Goal: Task Accomplishment & Management: Manage account settings

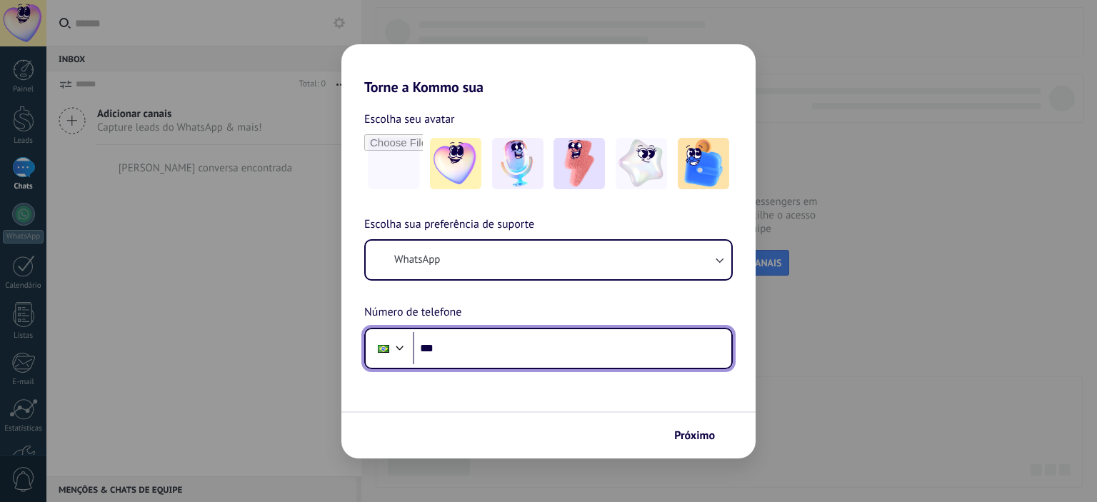
click at [478, 353] on input "***" at bounding box center [572, 348] width 319 height 33
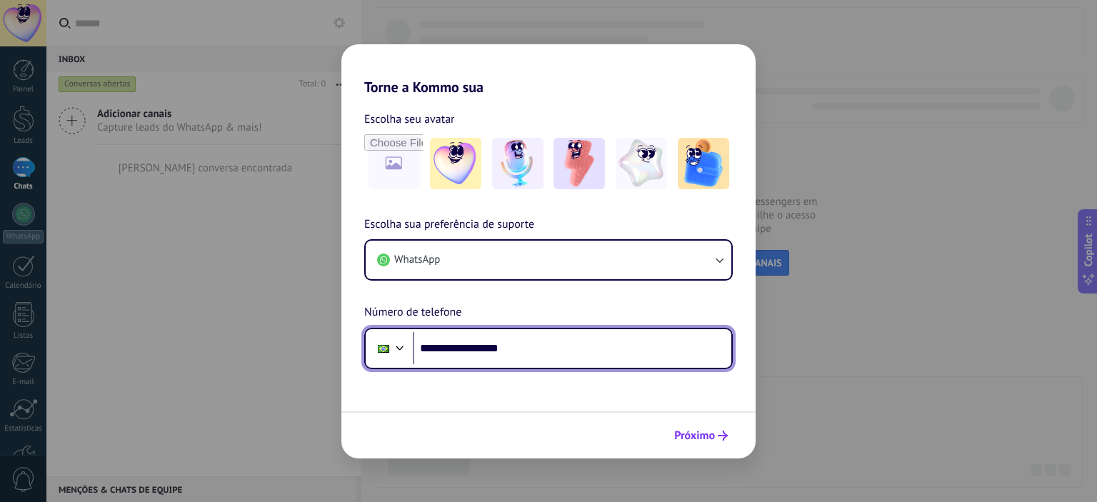
type input "**********"
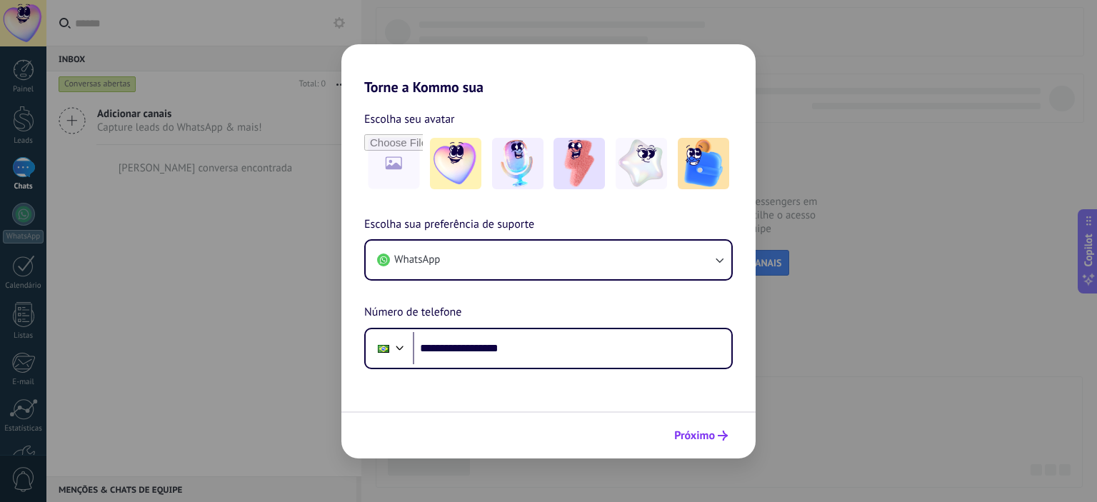
click at [704, 436] on span "Próximo" at bounding box center [694, 436] width 41 height 10
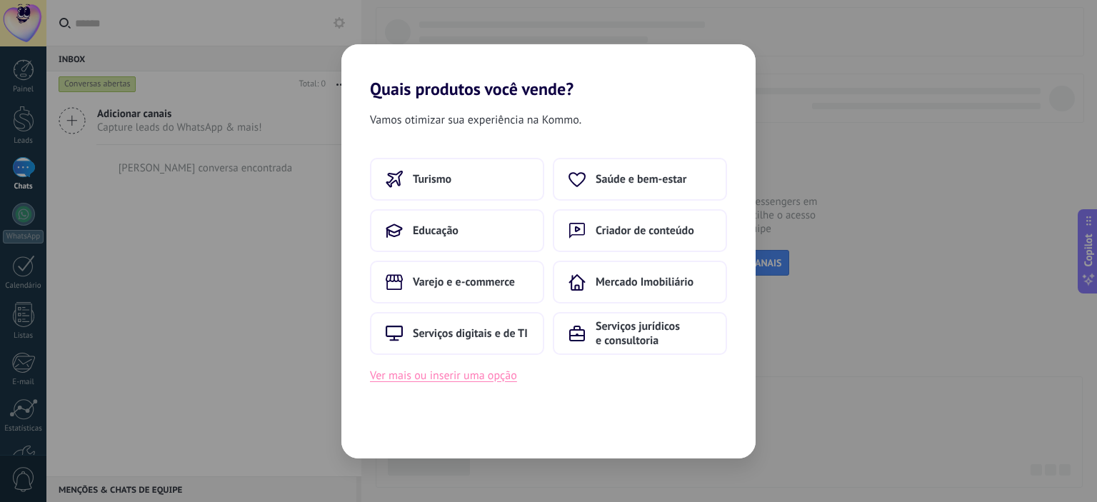
click at [469, 377] on button "Ver mais ou inserir uma opção" at bounding box center [443, 375] width 147 height 19
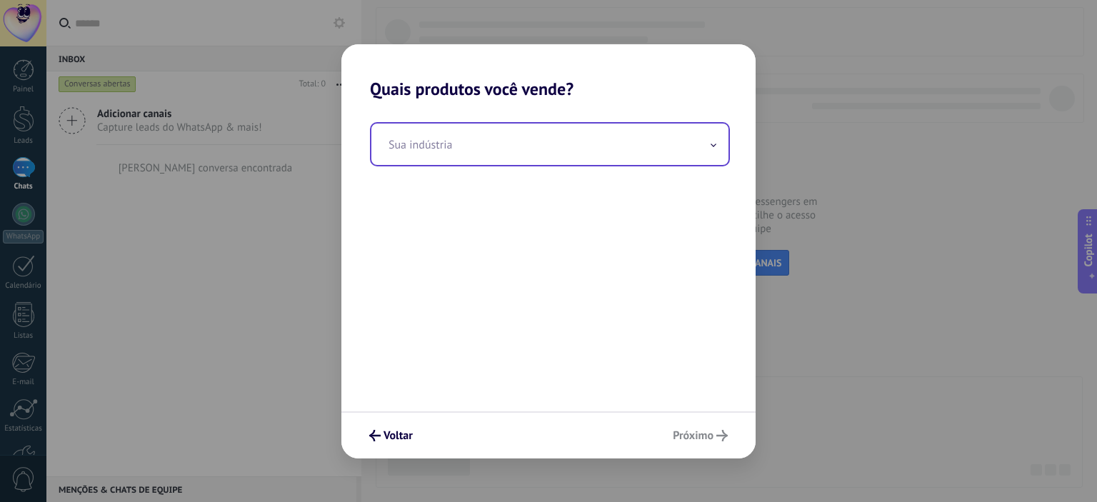
click at [708, 156] on input "text" at bounding box center [549, 144] width 357 height 41
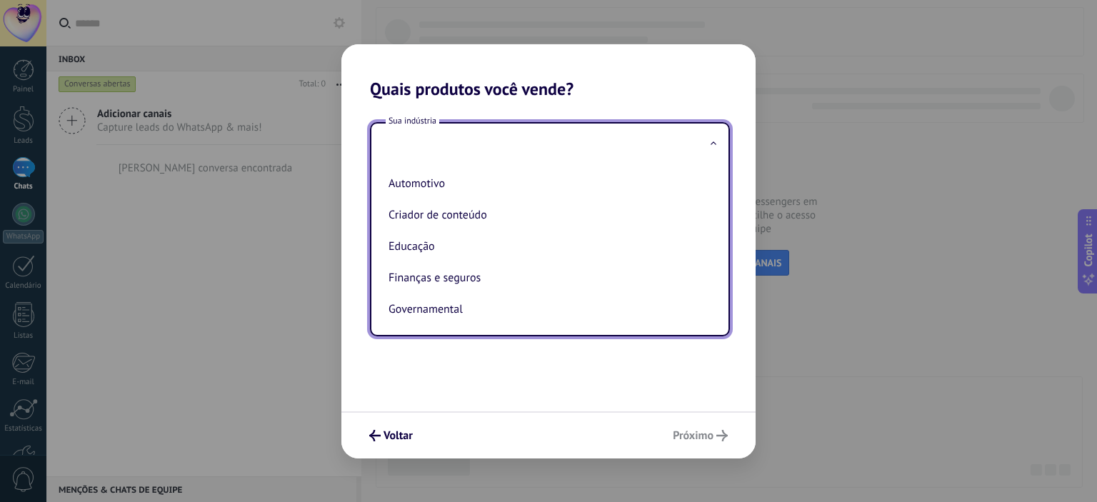
click at [427, 184] on li "Automotivo" at bounding box center [547, 183] width 329 height 31
type input "**********"
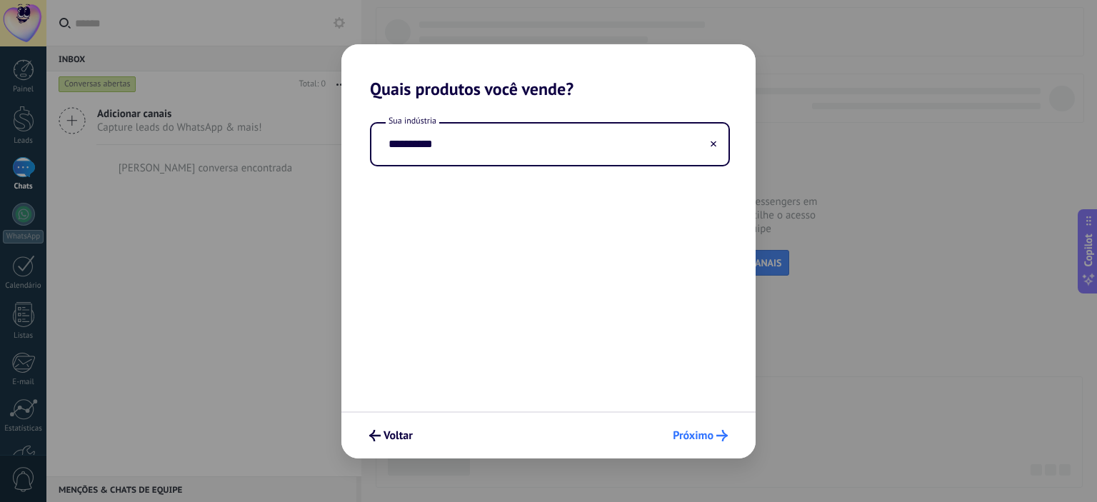
click at [708, 431] on span "Próximo" at bounding box center [693, 436] width 41 height 10
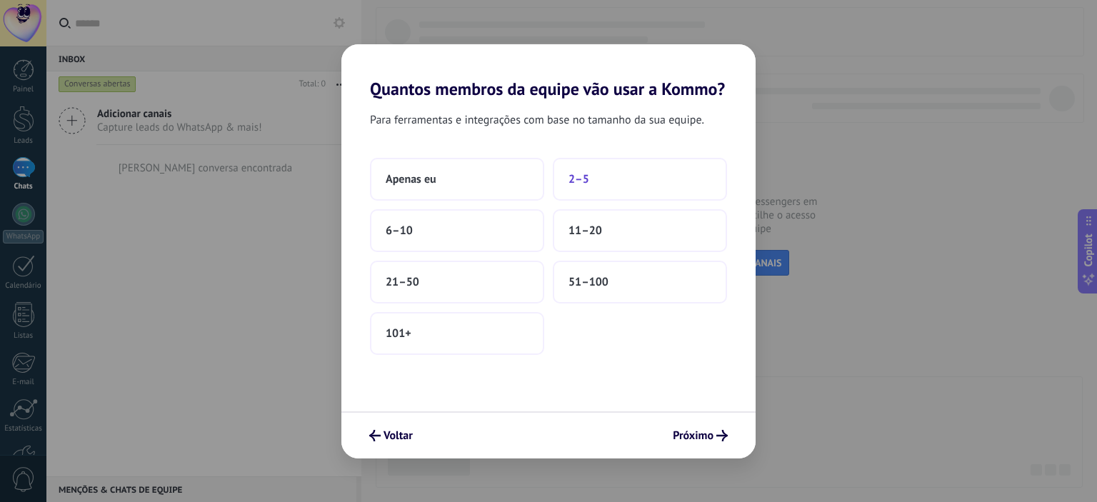
click at [583, 176] on span "2–5" at bounding box center [578, 179] width 21 height 14
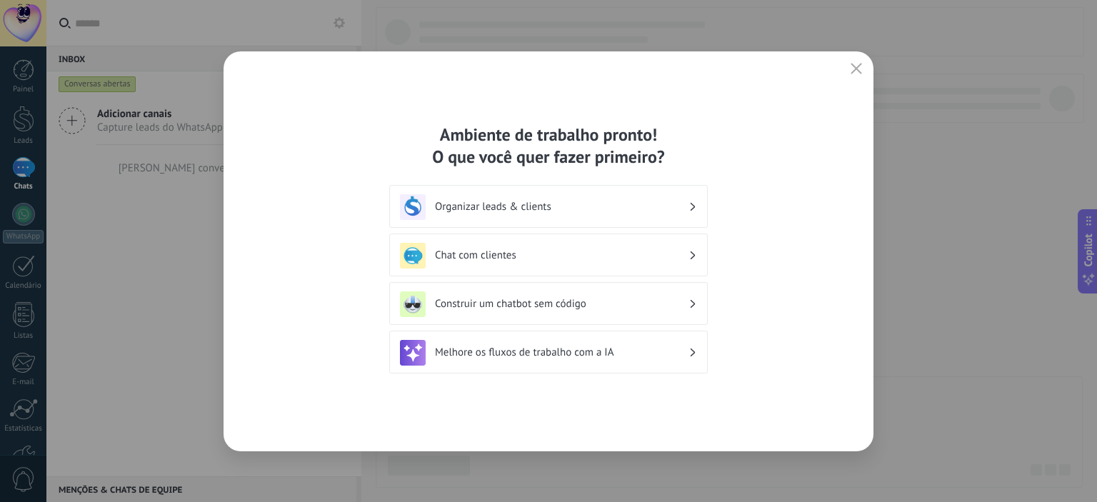
click at [541, 203] on h3 "Organizar leads & clients" at bounding box center [562, 207] width 254 height 14
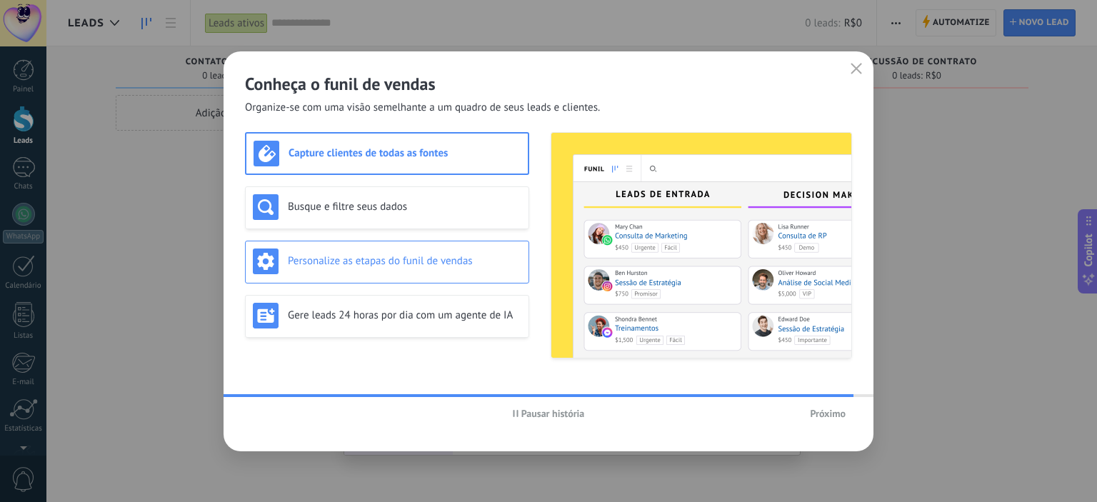
click at [424, 261] on h3 "Personalize as etapas do funil de vendas" at bounding box center [405, 261] width 234 height 14
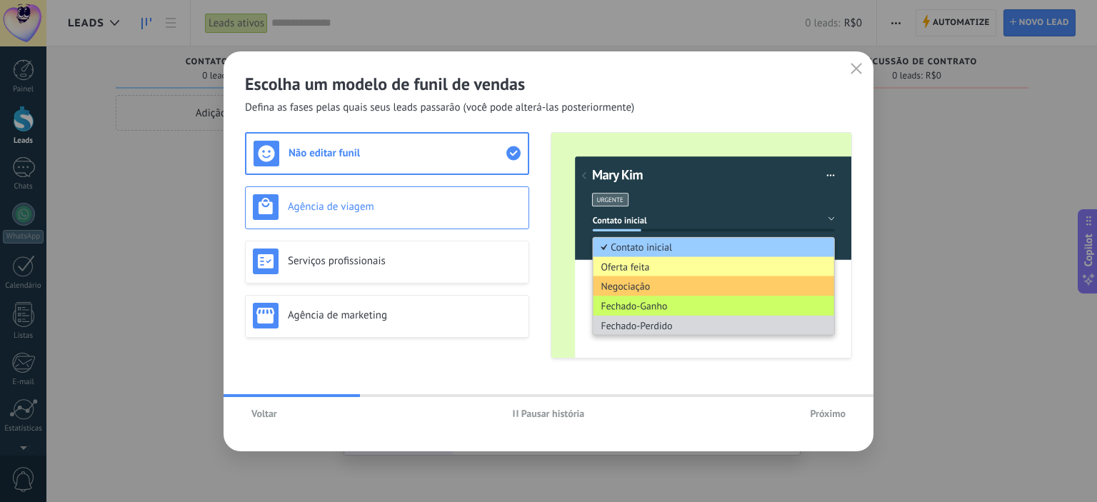
click at [371, 215] on div "Agência de viagem" at bounding box center [387, 207] width 269 height 26
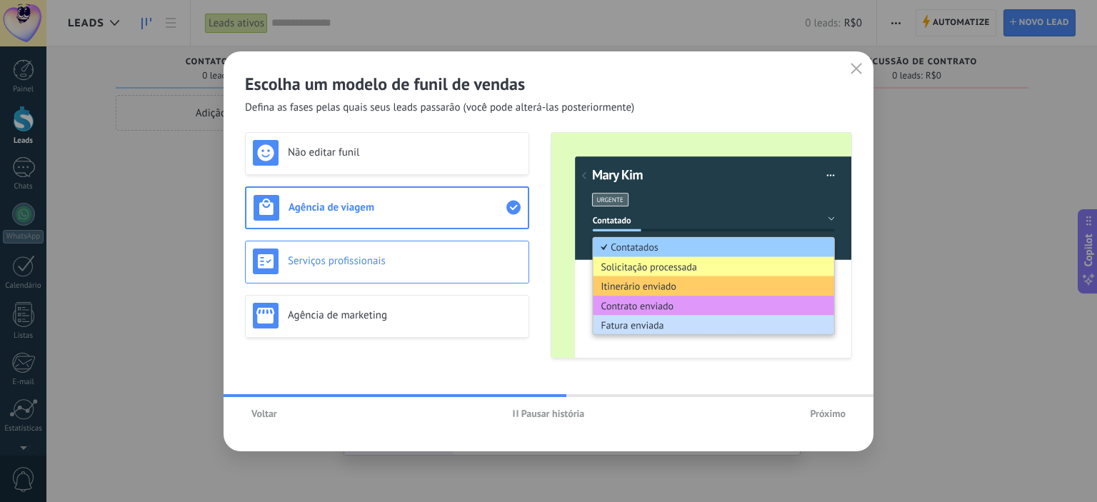
click at [394, 269] on div "Serviços profissionais" at bounding box center [387, 262] width 269 height 26
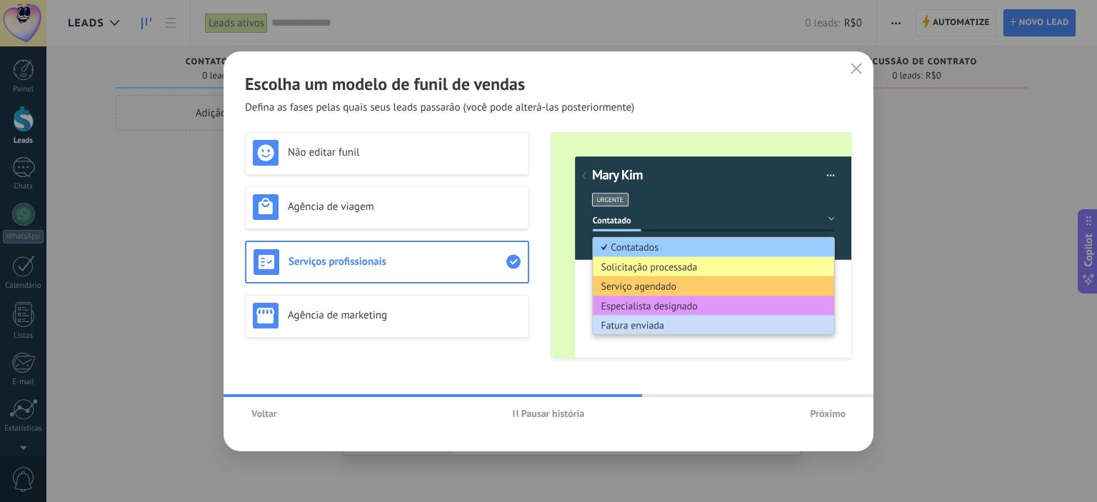
click at [834, 412] on span "Próximo" at bounding box center [828, 414] width 36 height 10
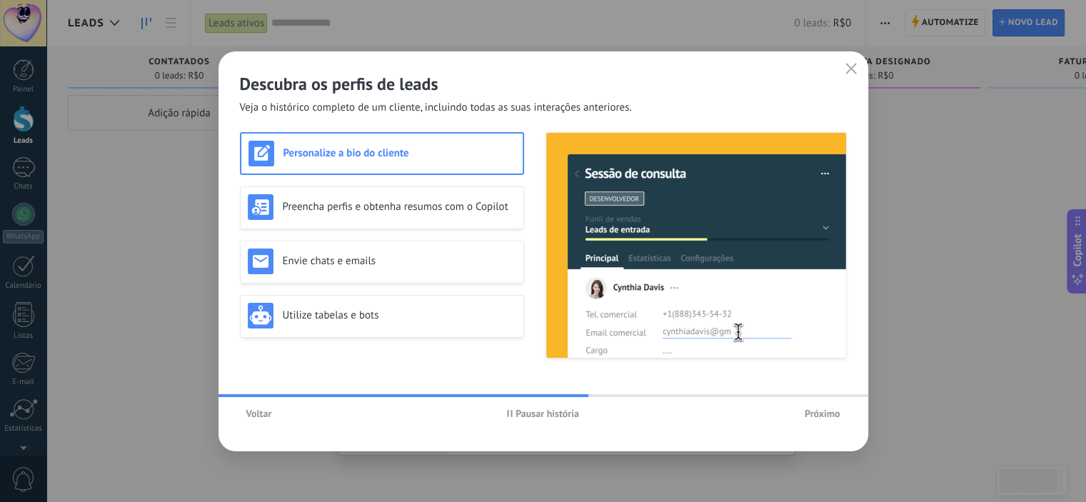
click at [831, 414] on span "Próximo" at bounding box center [823, 414] width 36 height 10
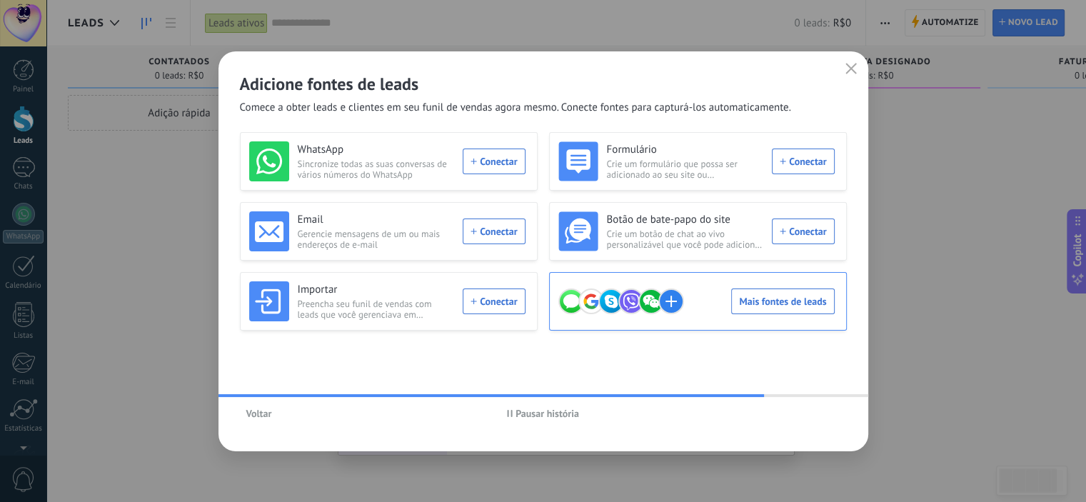
click at [773, 301] on div "Mais fontes de leads" at bounding box center [696, 301] width 276 height 40
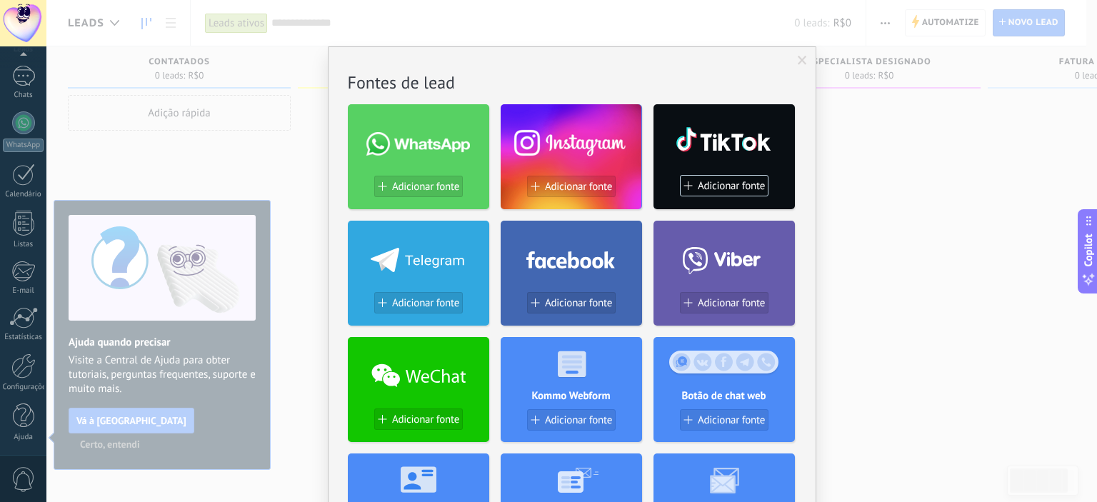
click at [801, 56] on span at bounding box center [802, 61] width 9 height 10
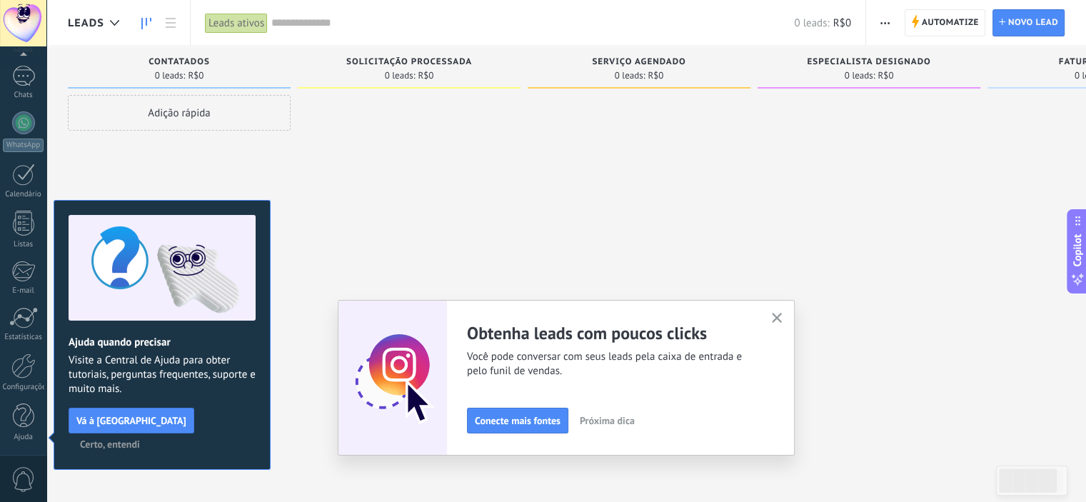
click at [783, 316] on icon "button" at bounding box center [777, 318] width 11 height 11
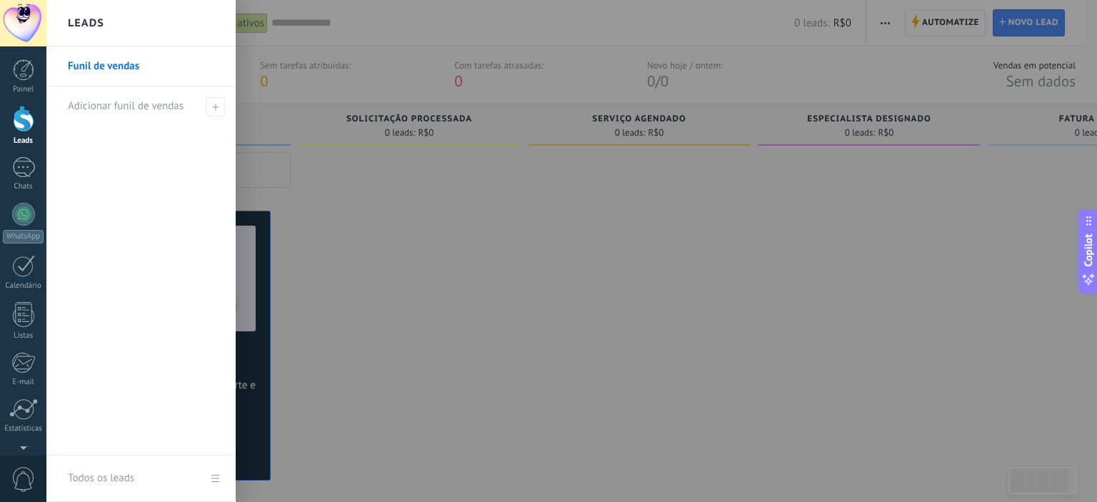
click at [454, 314] on div at bounding box center [594, 251] width 1097 height 502
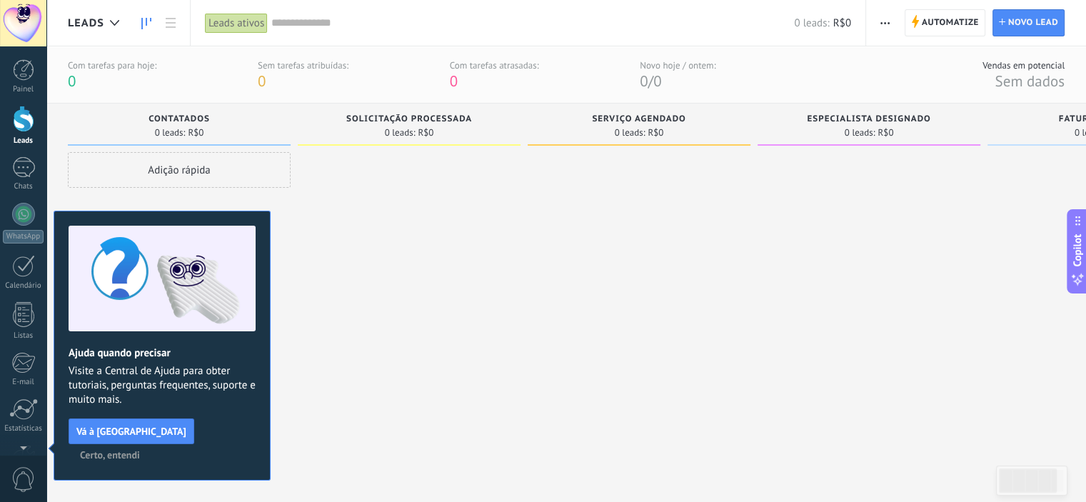
click at [140, 450] on span "Certo, entendi" at bounding box center [110, 455] width 60 height 10
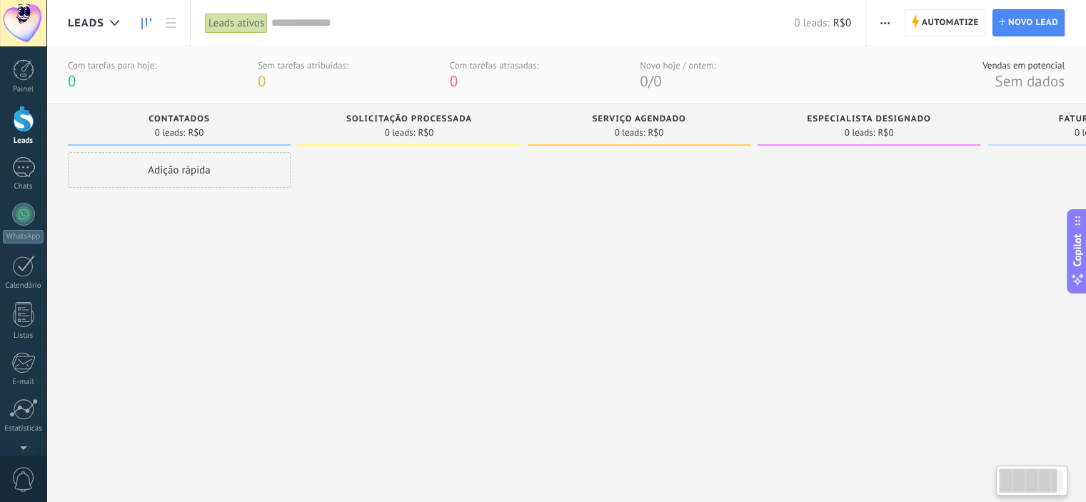
drag, startPoint x: 1051, startPoint y: 129, endPoint x: 588, endPoint y: 153, distance: 463.4
click at [933, 124] on div "Etapa de leads de entrada solicitações: 0 0 0 0 0 0 0 0 0 Contatados 0 leads: R…" at bounding box center [650, 286] width 1164 height 364
drag, startPoint x: 182, startPoint y: 119, endPoint x: 443, endPoint y: 219, distance: 279.2
click at [671, 264] on div at bounding box center [634, 310] width 223 height 316
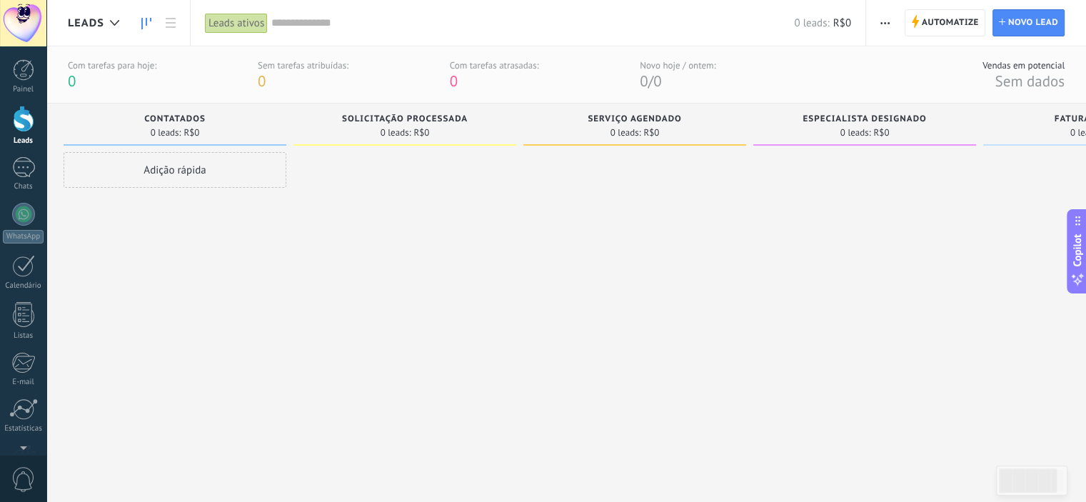
scroll to position [0, 3]
click at [178, 111] on div "Contatados 0 leads: R$0" at bounding box center [176, 125] width 223 height 42
click at [174, 117] on span "Contatados" at bounding box center [176, 119] width 61 height 10
click at [185, 119] on span "Contatados" at bounding box center [176, 119] width 61 height 10
drag, startPoint x: 180, startPoint y: 119, endPoint x: 474, endPoint y: 251, distance: 322.3
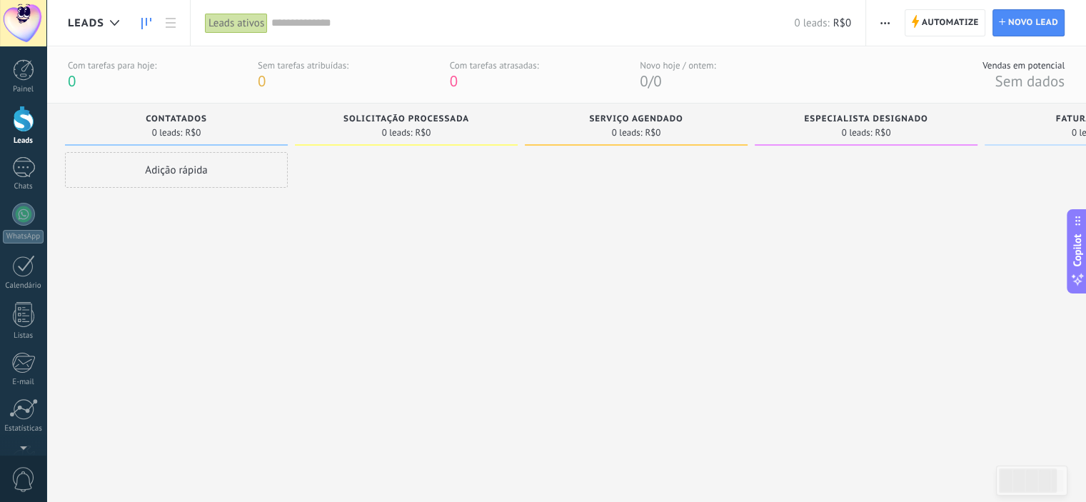
click at [671, 302] on div at bounding box center [636, 310] width 223 height 316
click at [190, 129] on span "R$0" at bounding box center [193, 133] width 16 height 9
click at [177, 125] on div "Contatados" at bounding box center [176, 120] width 209 height 12
click at [171, 117] on span "Contatados" at bounding box center [176, 119] width 61 height 10
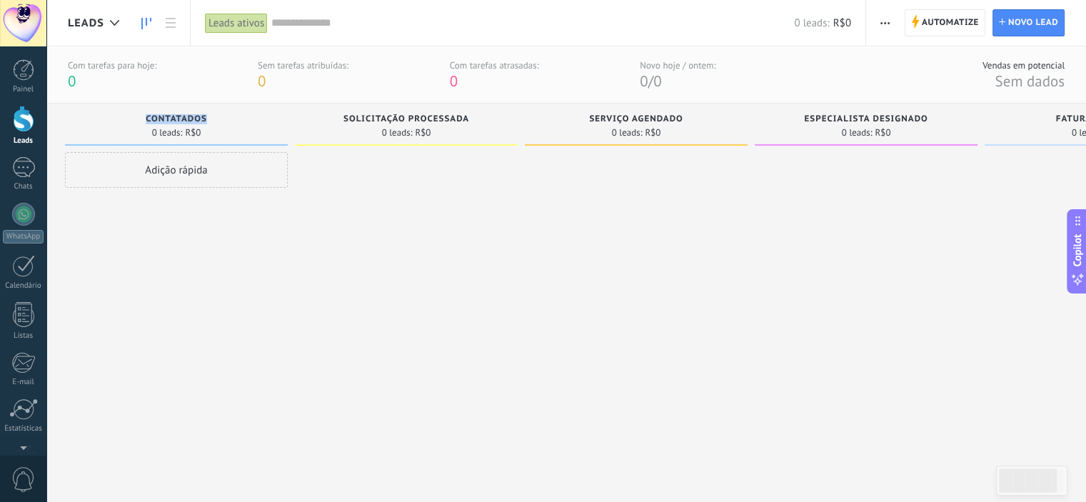
click at [172, 119] on span "Contatados" at bounding box center [176, 119] width 61 height 10
click at [178, 129] on span "0 leads:" at bounding box center [167, 133] width 31 height 9
click at [169, 117] on span "Contatados" at bounding box center [176, 119] width 61 height 10
drag, startPoint x: 166, startPoint y: 116, endPoint x: 165, endPoint y: 124, distance: 7.9
click at [166, 116] on span "Contatados" at bounding box center [176, 119] width 61 height 10
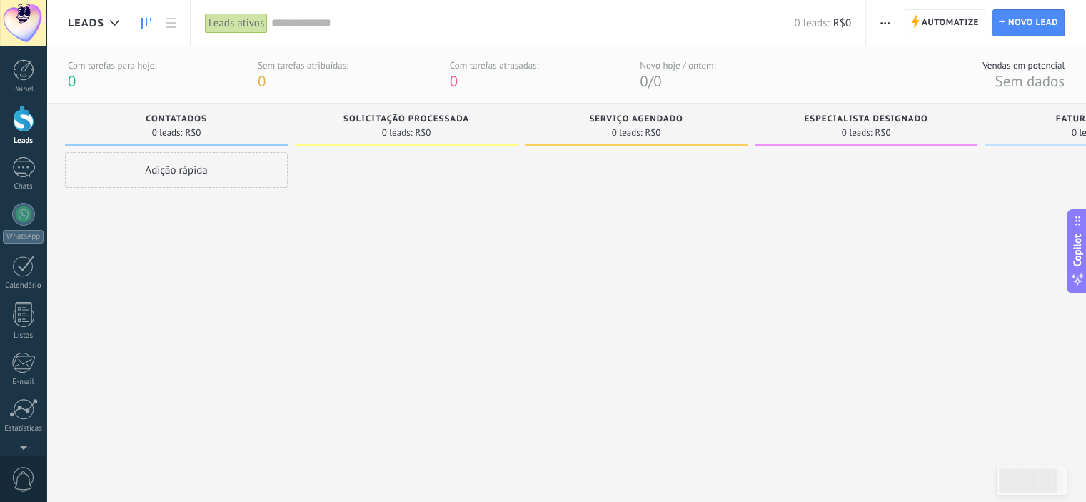
click at [168, 135] on span "0 leads:" at bounding box center [167, 133] width 31 height 9
click at [176, 122] on span "Contatados" at bounding box center [176, 119] width 61 height 10
click at [197, 165] on div "Adição rápida" at bounding box center [176, 170] width 223 height 36
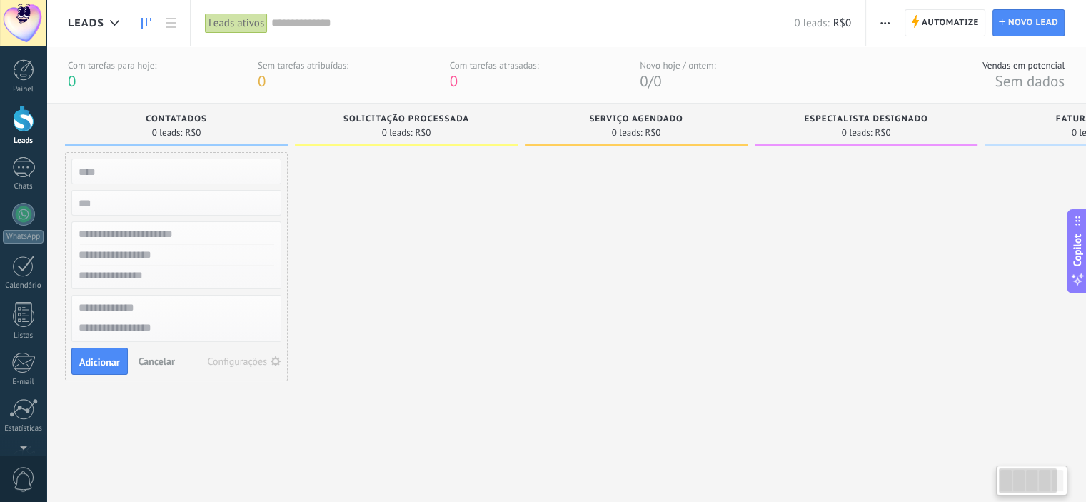
click at [517, 301] on div at bounding box center [406, 310] width 223 height 316
drag, startPoint x: 499, startPoint y: 257, endPoint x: 726, endPoint y: 239, distance: 227.1
click at [741, 241] on div "Etapa de leads de entrada solicitações: 0 0 0 0 0 0 0 0 0 Contatados 0 leads: R…" at bounding box center [650, 286] width 1164 height 364
click at [590, 341] on div at bounding box center [639, 310] width 223 height 316
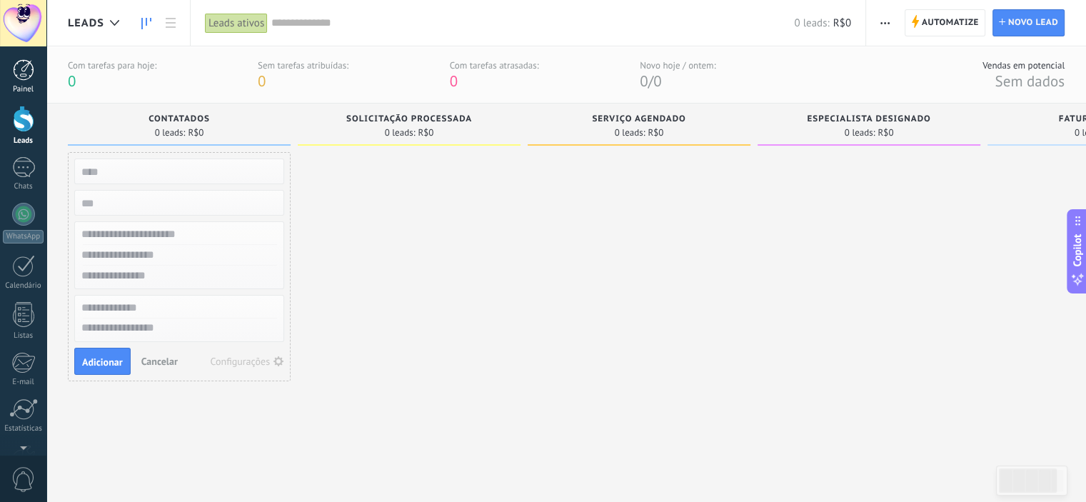
click at [28, 66] on div at bounding box center [23, 69] width 21 height 21
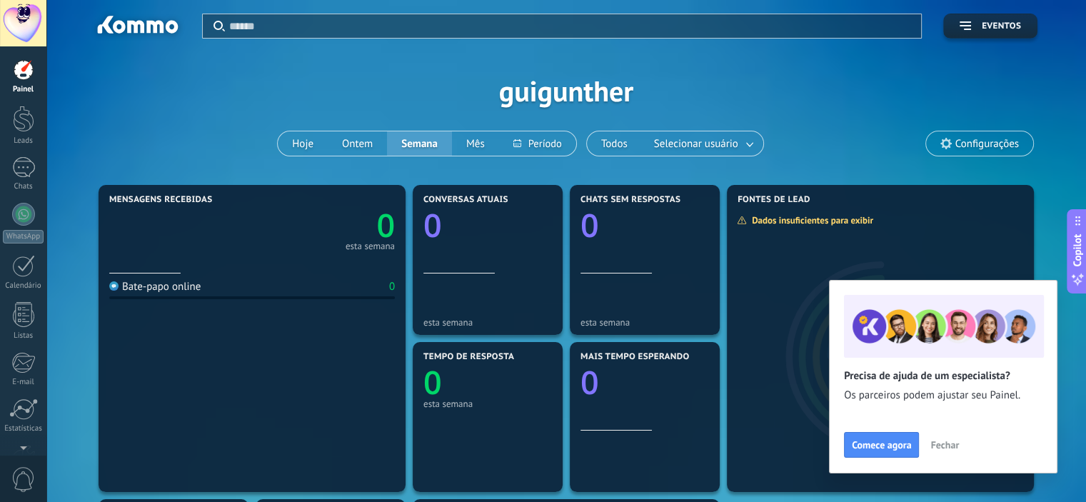
click at [947, 444] on span "Fechar" at bounding box center [945, 445] width 29 height 10
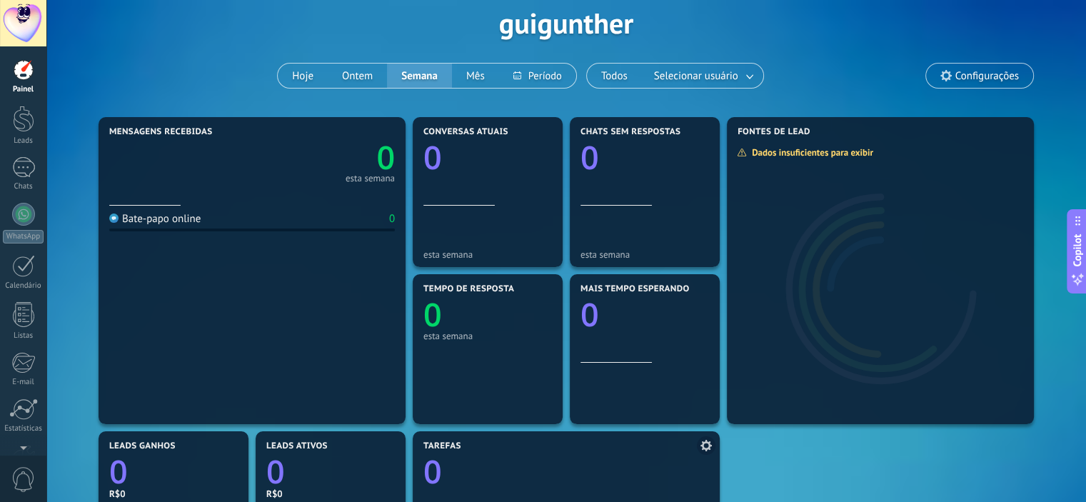
scroll to position [9, 0]
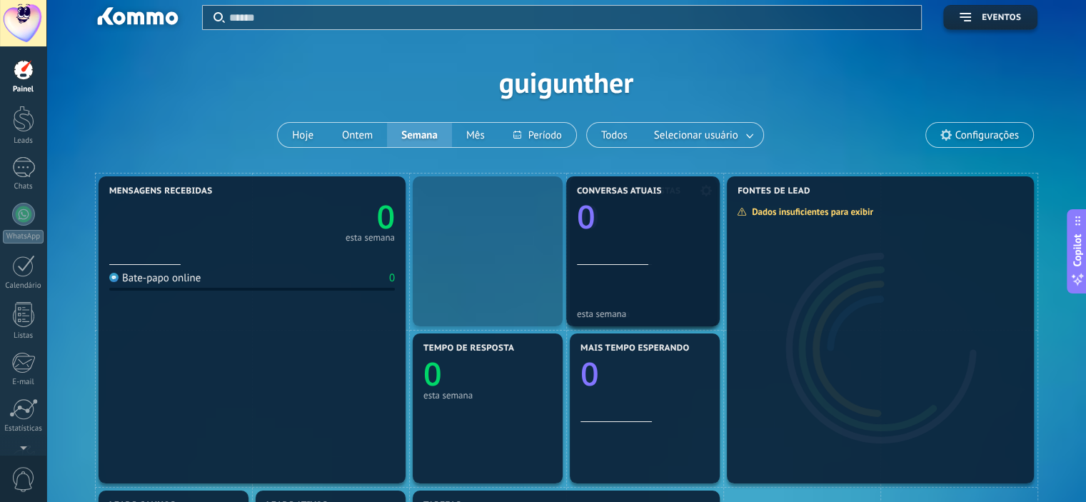
drag, startPoint x: 479, startPoint y: 247, endPoint x: 643, endPoint y: 245, distance: 164.3
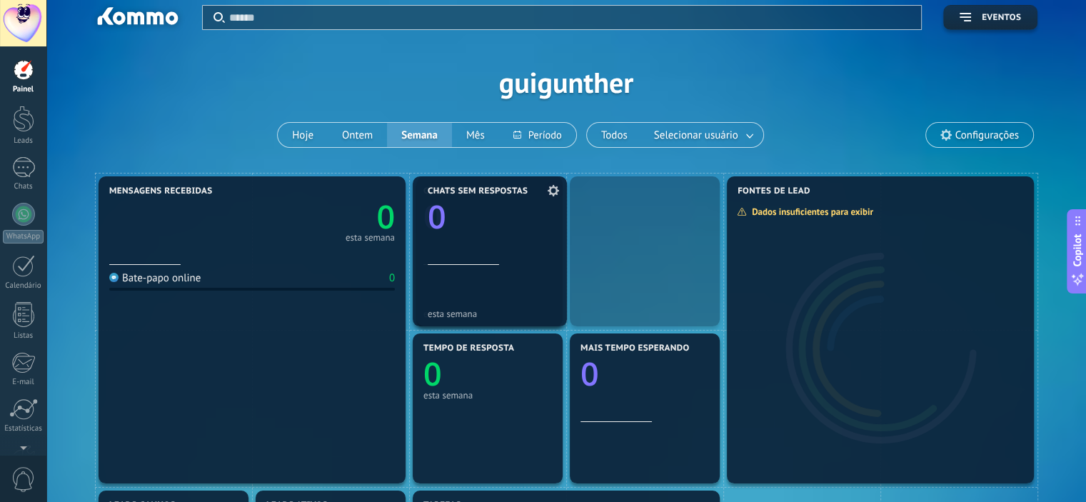
drag, startPoint x: 658, startPoint y: 254, endPoint x: 491, endPoint y: 246, distance: 166.6
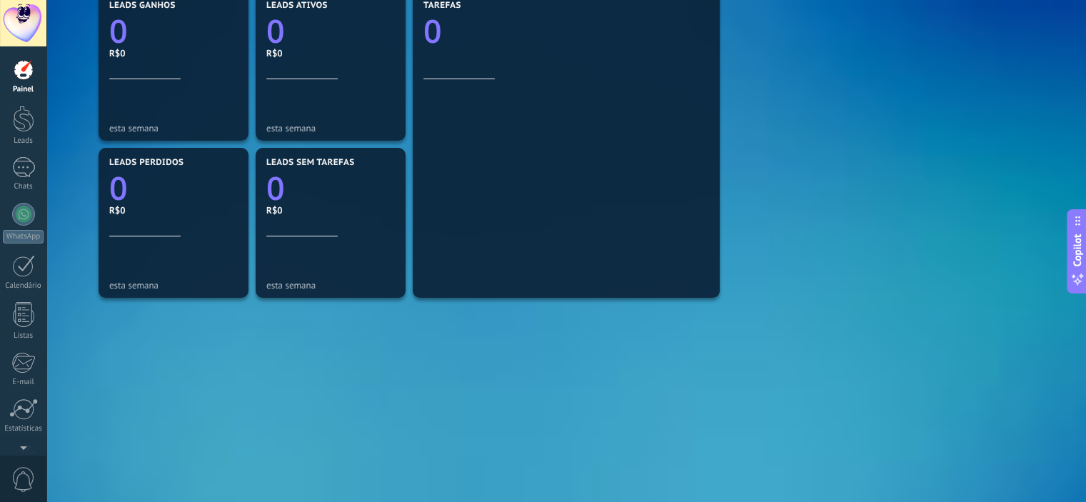
scroll to position [366, 0]
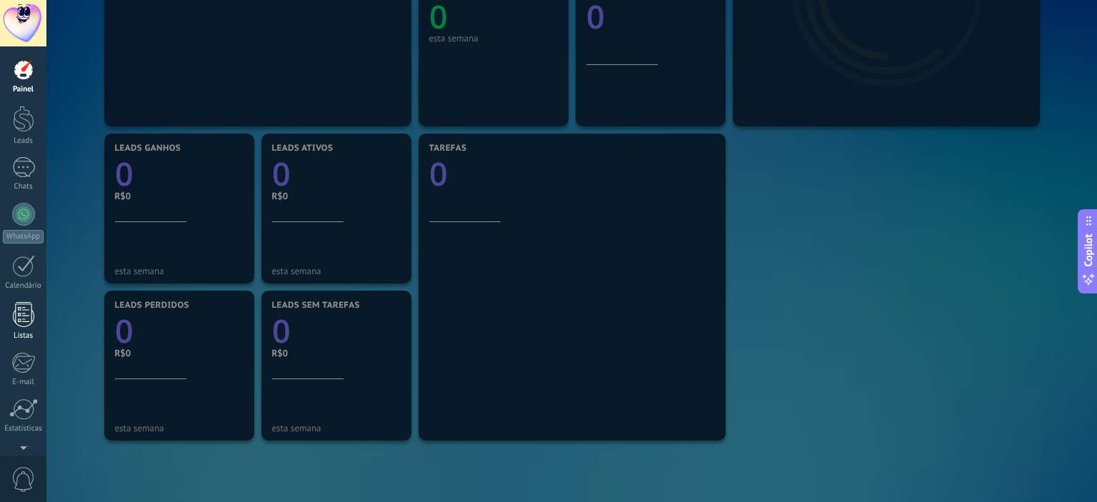
click at [22, 312] on div at bounding box center [23, 314] width 21 height 25
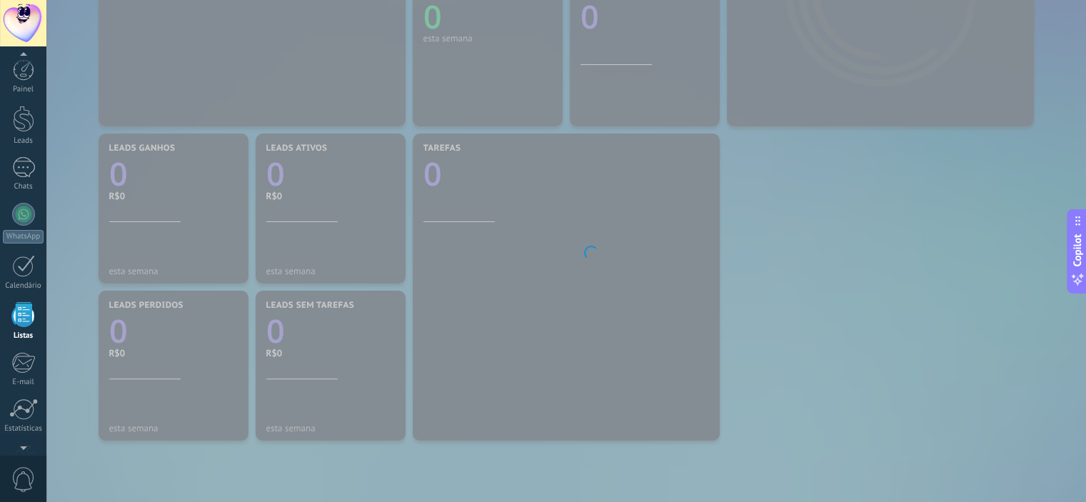
scroll to position [88, 0]
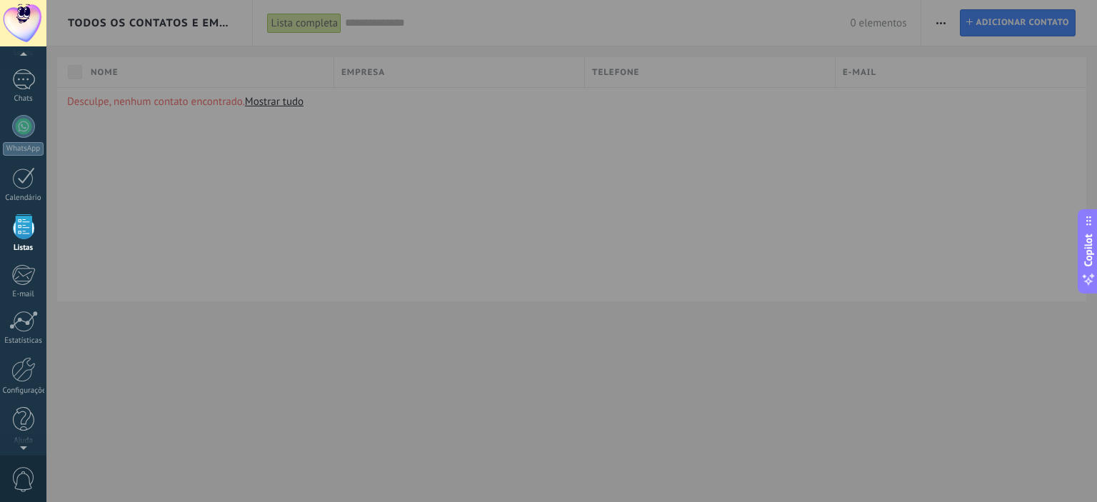
click at [12, 11] on div at bounding box center [23, 23] width 46 height 46
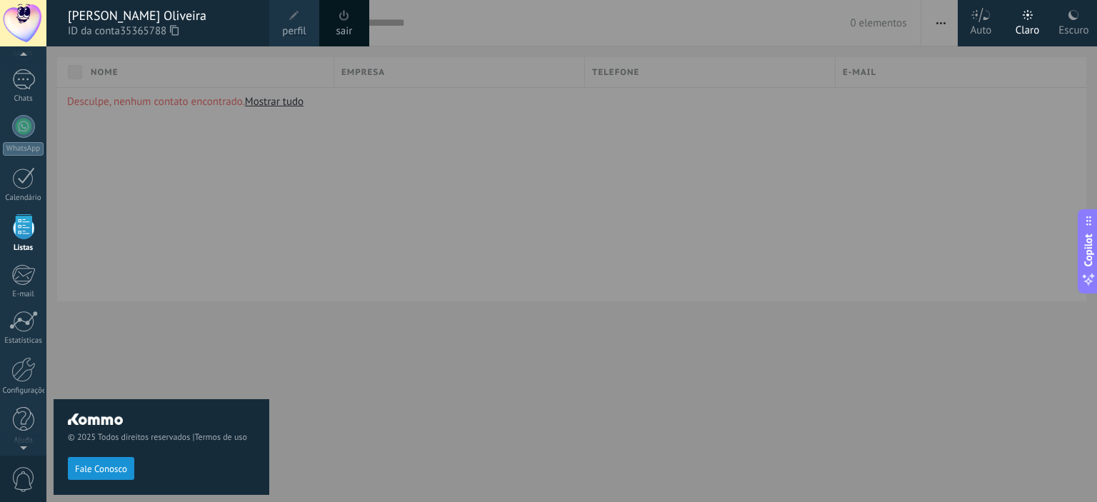
click at [529, 251] on div at bounding box center [594, 251] width 1097 height 502
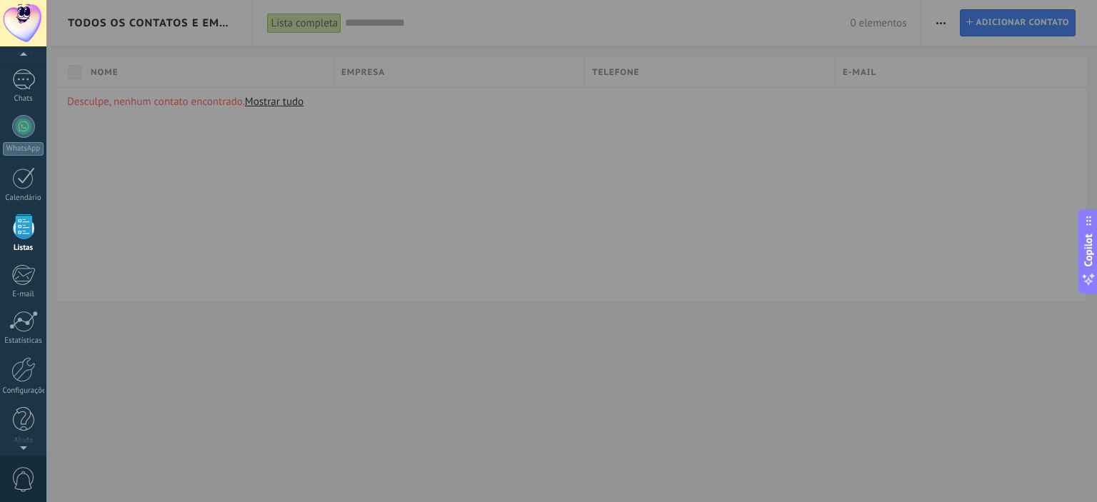
click at [361, 24] on div at bounding box center [594, 251] width 1097 height 502
drag, startPoint x: 1072, startPoint y: 362, endPoint x: 518, endPoint y: 371, distance: 554.3
click at [1040, 366] on div at bounding box center [594, 251] width 1097 height 502
click at [16, 184] on div at bounding box center [23, 178] width 23 height 22
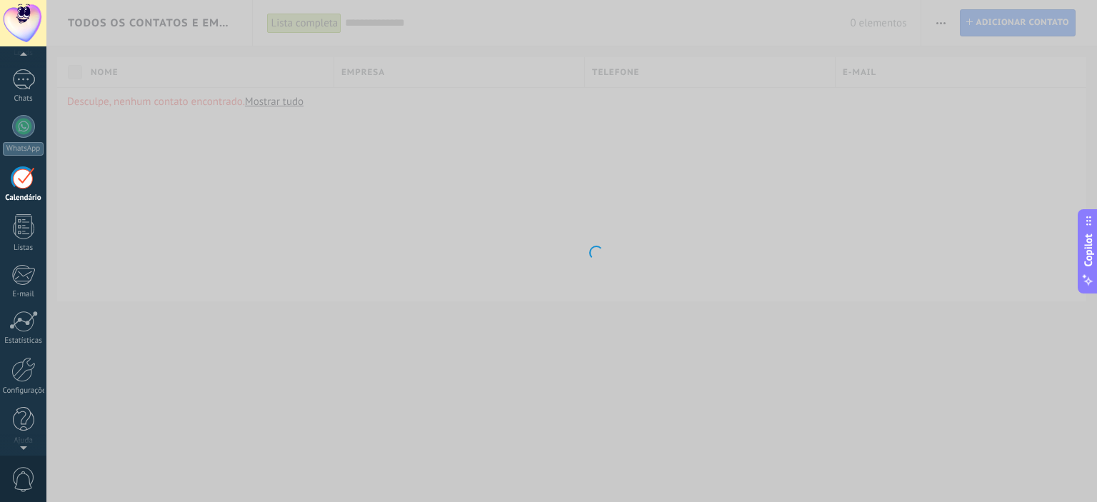
scroll to position [40, 0]
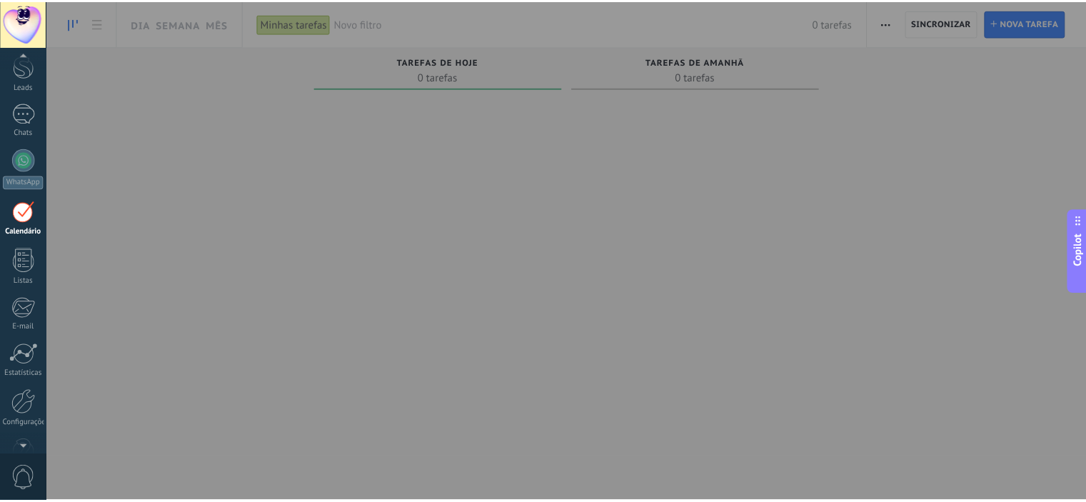
scroll to position [91, 0]
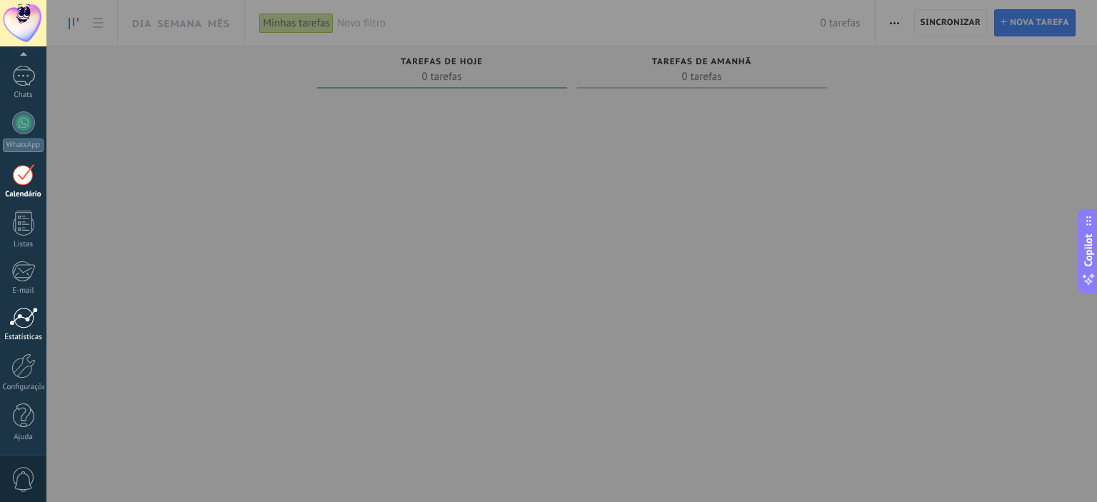
click at [20, 317] on div at bounding box center [23, 317] width 29 height 21
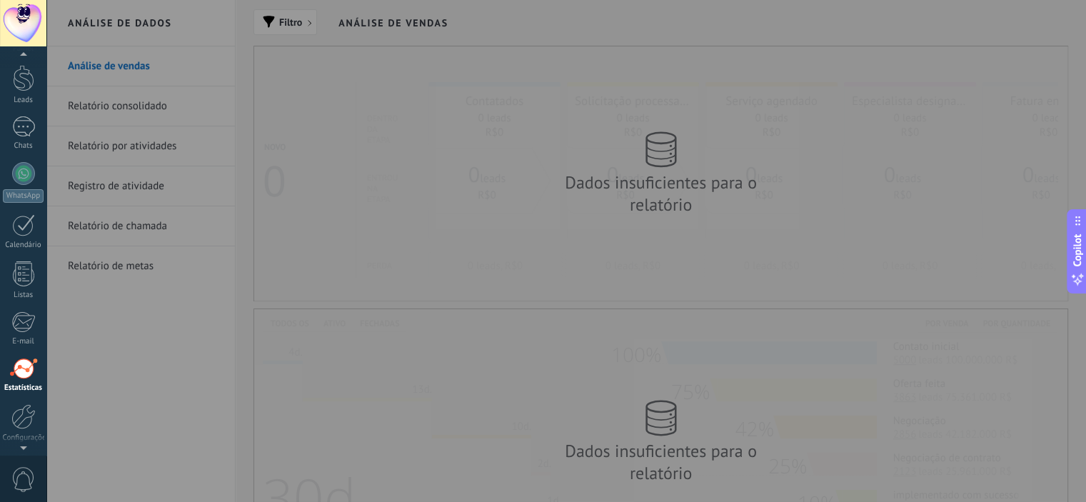
click at [19, 49] on div at bounding box center [23, 56] width 46 height 21
click at [26, 79] on div at bounding box center [23, 69] width 21 height 21
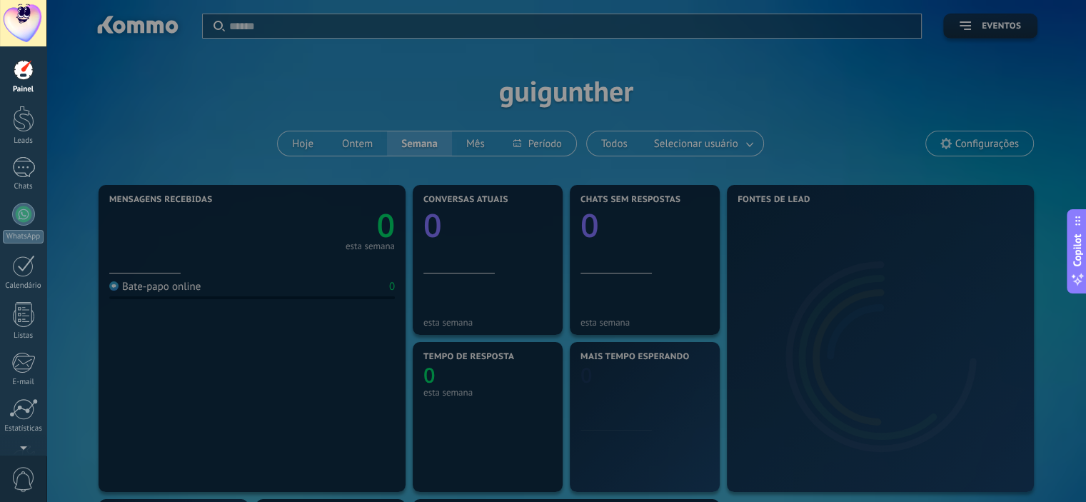
click at [18, 125] on div at bounding box center [23, 119] width 21 height 26
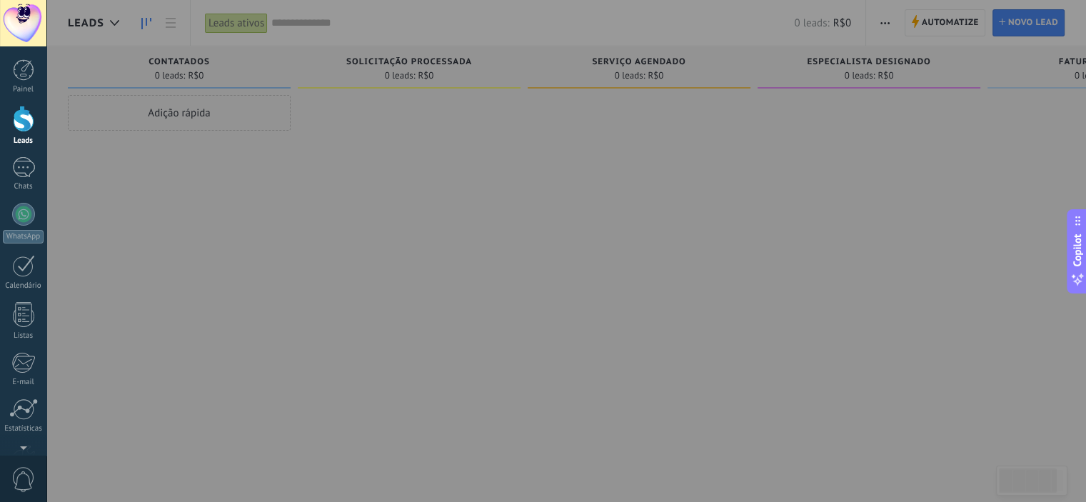
click at [619, 184] on div at bounding box center [589, 251] width 1086 height 502
click at [197, 113] on div at bounding box center [589, 251] width 1086 height 502
click at [472, 237] on div at bounding box center [589, 251] width 1086 height 502
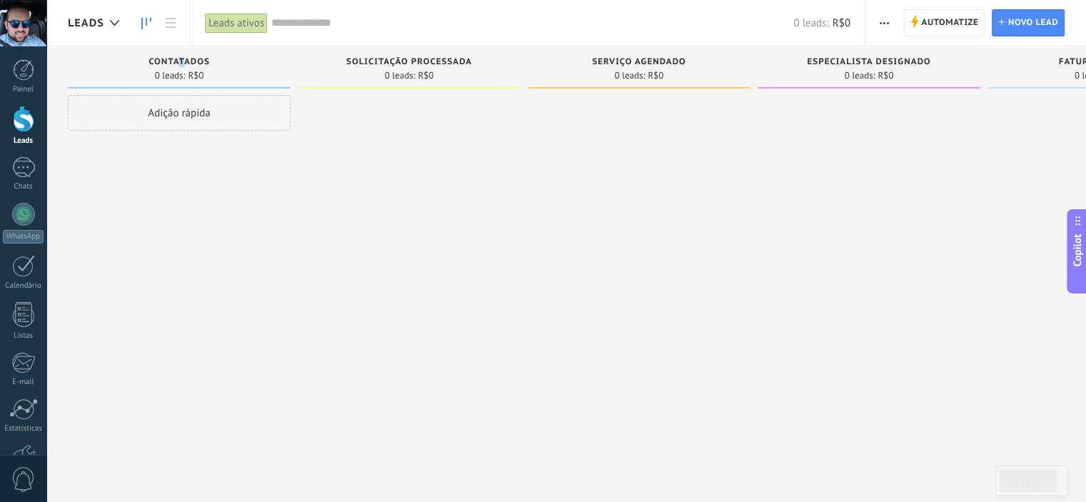
click at [1080, 261] on span "Copilot" at bounding box center [1078, 250] width 14 height 33
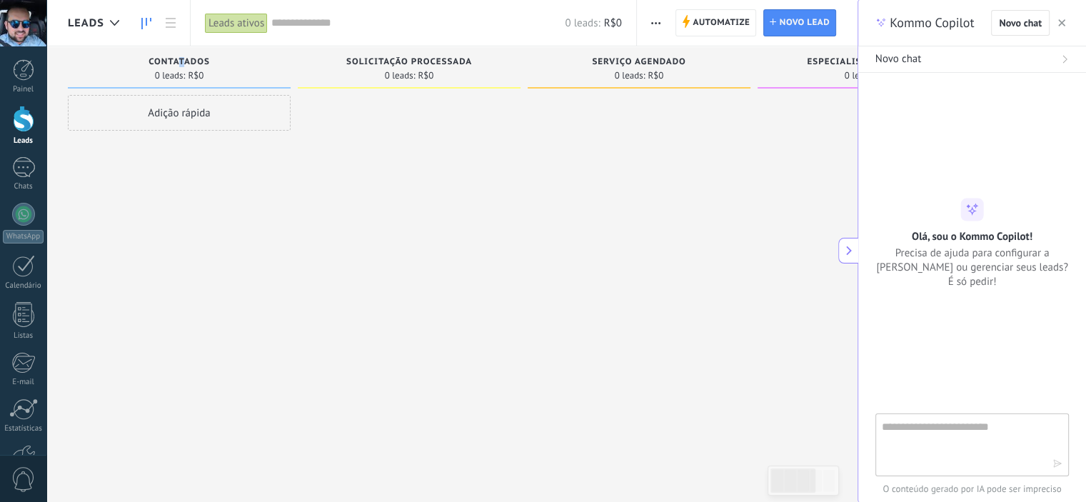
click at [1063, 25] on use "button" at bounding box center [1061, 22] width 7 height 7
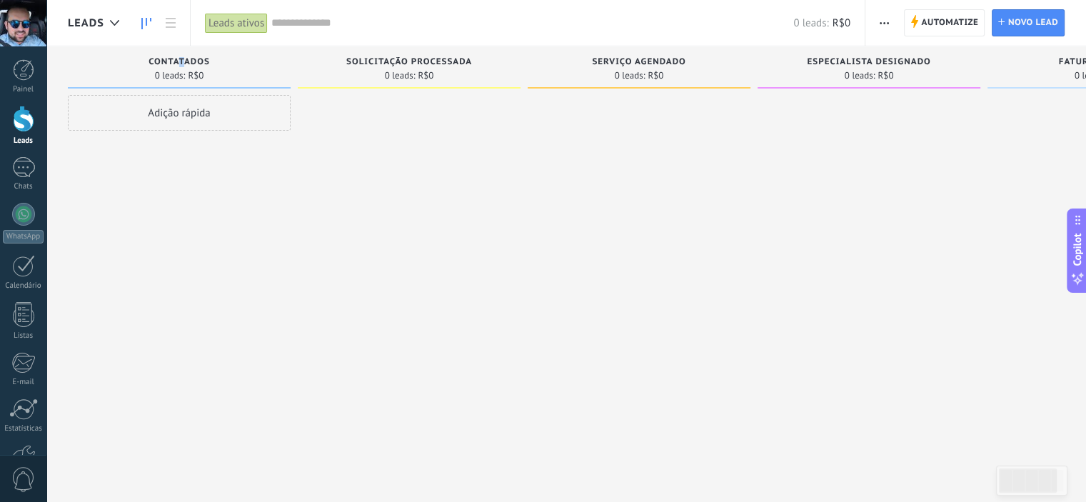
click at [886, 19] on span "button" at bounding box center [884, 22] width 9 height 27
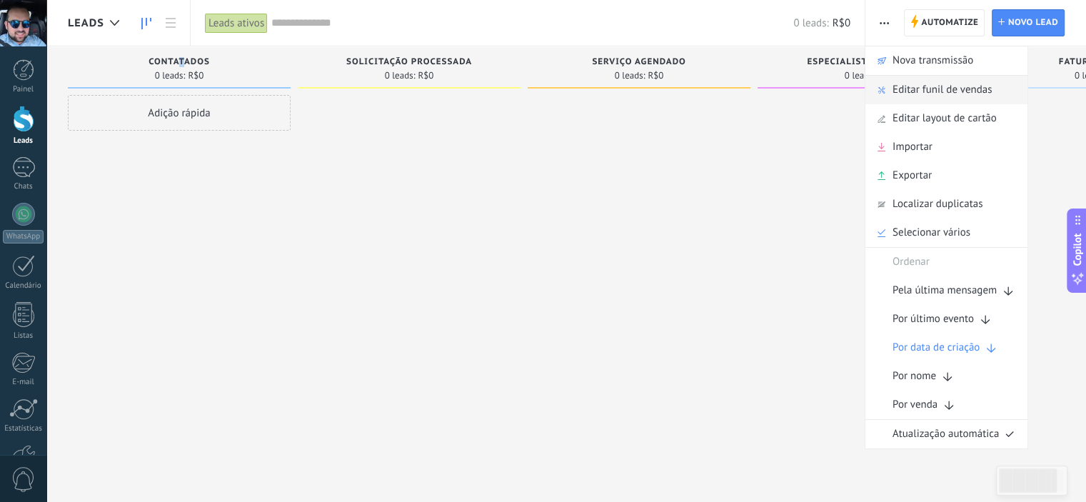
click at [918, 89] on span "Editar funil de vendas" at bounding box center [942, 90] width 99 height 29
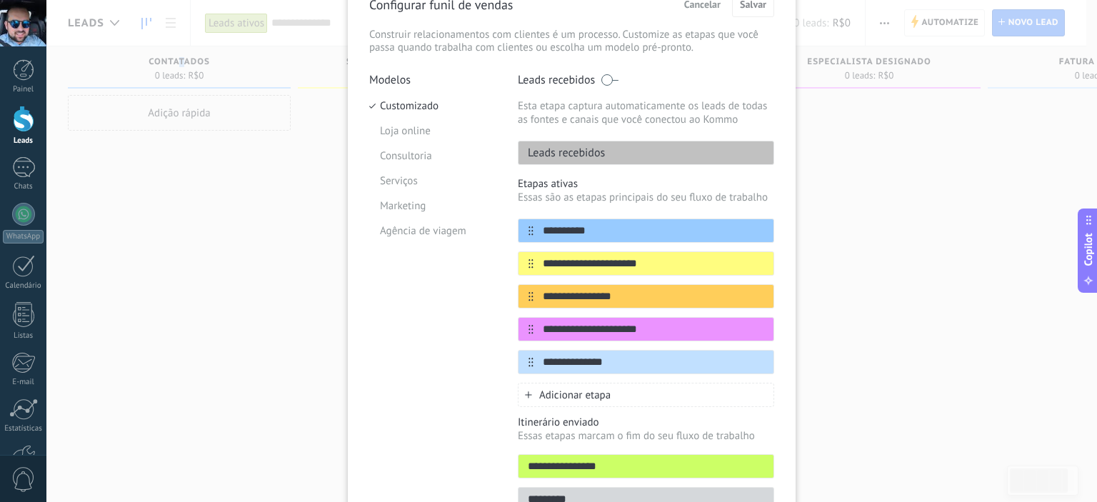
scroll to position [17, 0]
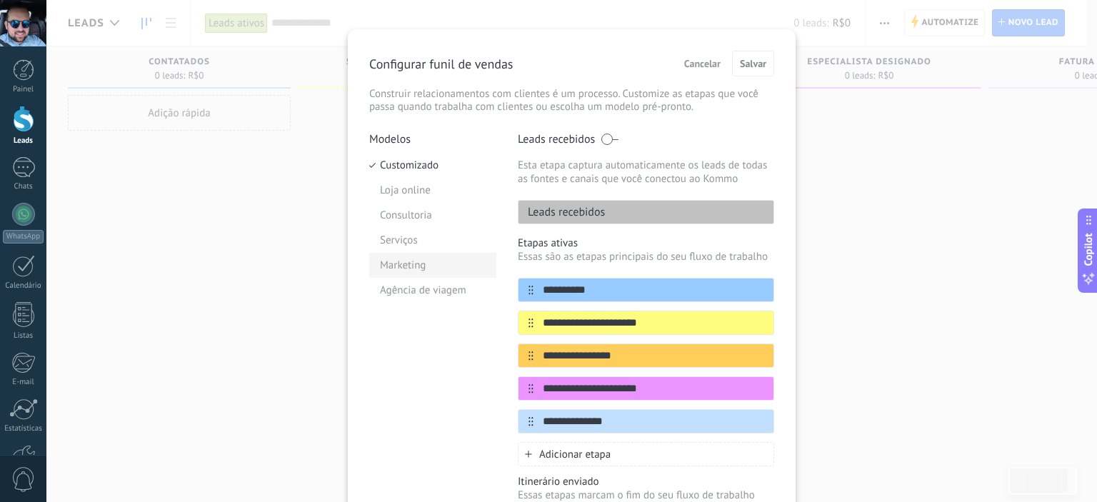
drag, startPoint x: 606, startPoint y: 285, endPoint x: 434, endPoint y: 269, distance: 172.1
click at [434, 269] on div "**********" at bounding box center [571, 355] width 405 height 447
type input "**********"
drag, startPoint x: 648, startPoint y: 318, endPoint x: 404, endPoint y: 306, distance: 244.6
click at [405, 306] on div "**********" at bounding box center [571, 355] width 405 height 447
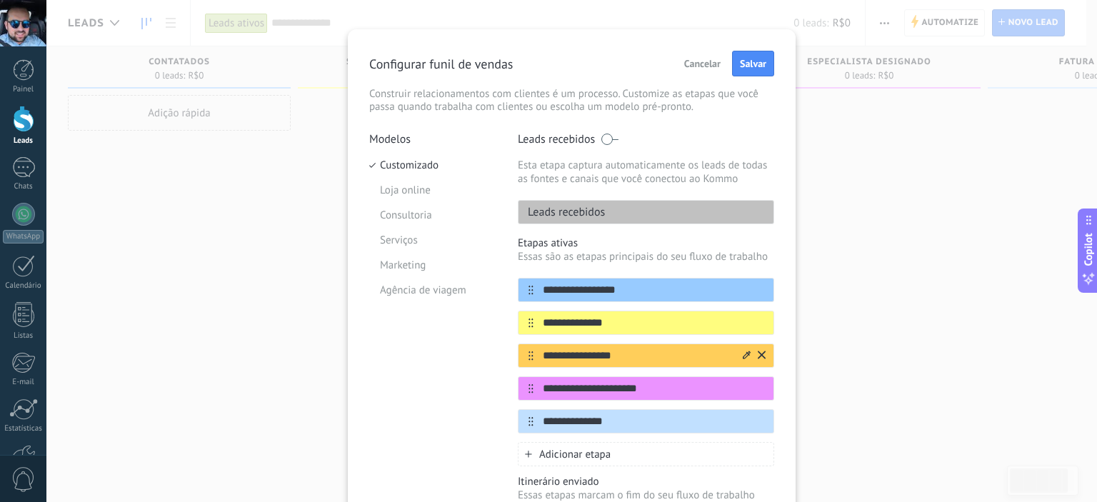
type input "**********"
drag, startPoint x: 623, startPoint y: 352, endPoint x: 352, endPoint y: 339, distance: 271.0
click at [359, 339] on div "**********" at bounding box center [572, 314] width 448 height 571
type input "**********"
drag, startPoint x: 656, startPoint y: 388, endPoint x: 374, endPoint y: 359, distance: 283.5
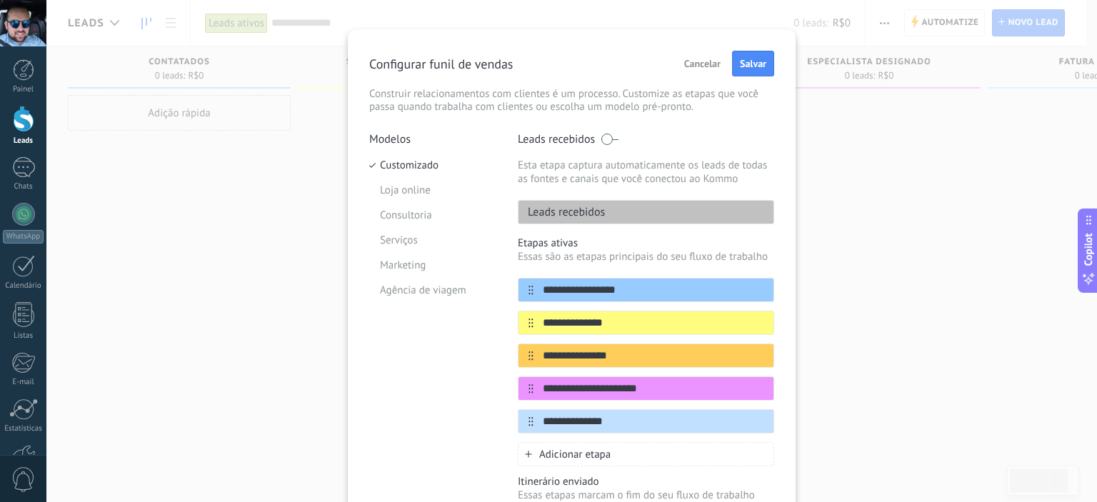
click at [374, 360] on div "**********" at bounding box center [571, 355] width 405 height 447
type input "**********"
drag, startPoint x: 618, startPoint y: 424, endPoint x: 491, endPoint y: 401, distance: 129.0
click at [493, 402] on div "**********" at bounding box center [571, 355] width 405 height 447
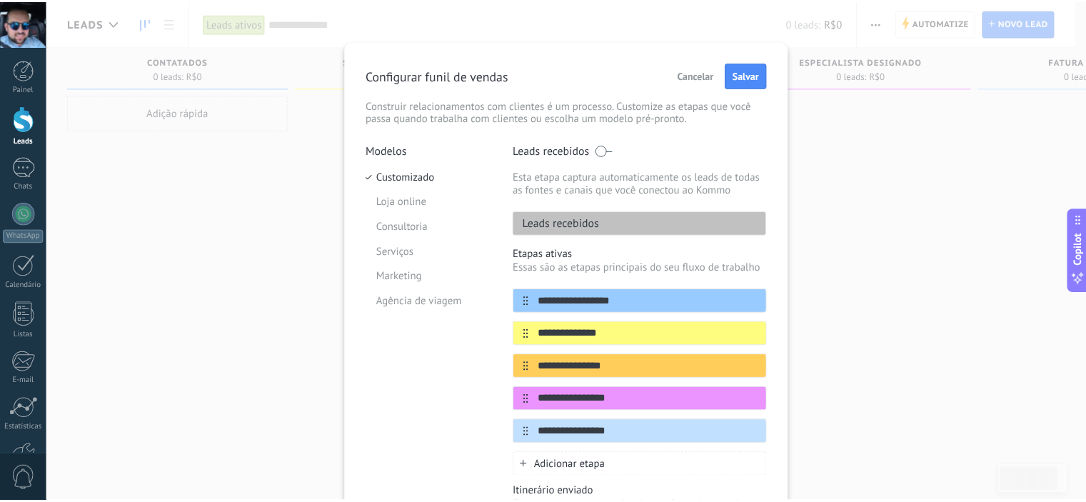
scroll to position [0, 0]
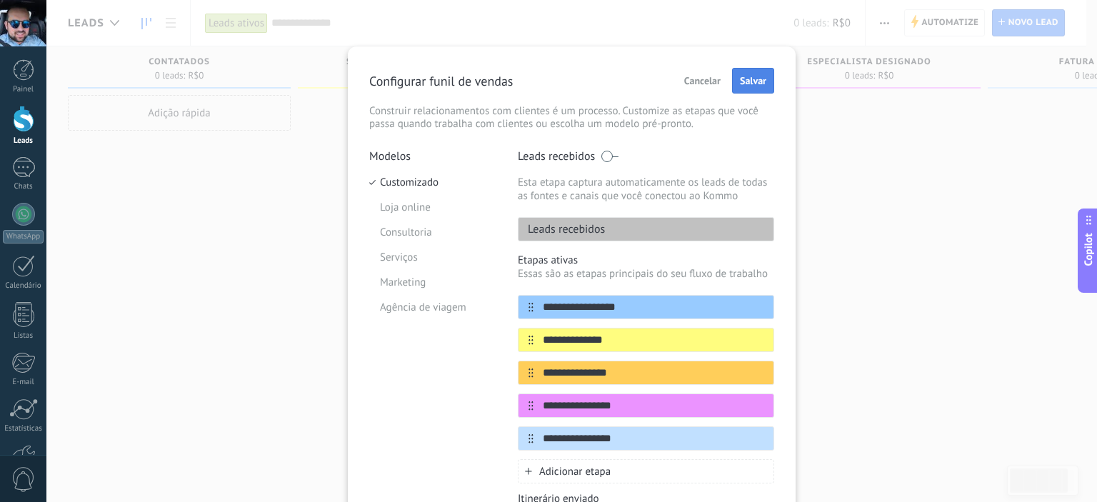
type input "**********"
click at [756, 79] on span "Salvar" at bounding box center [753, 81] width 26 height 10
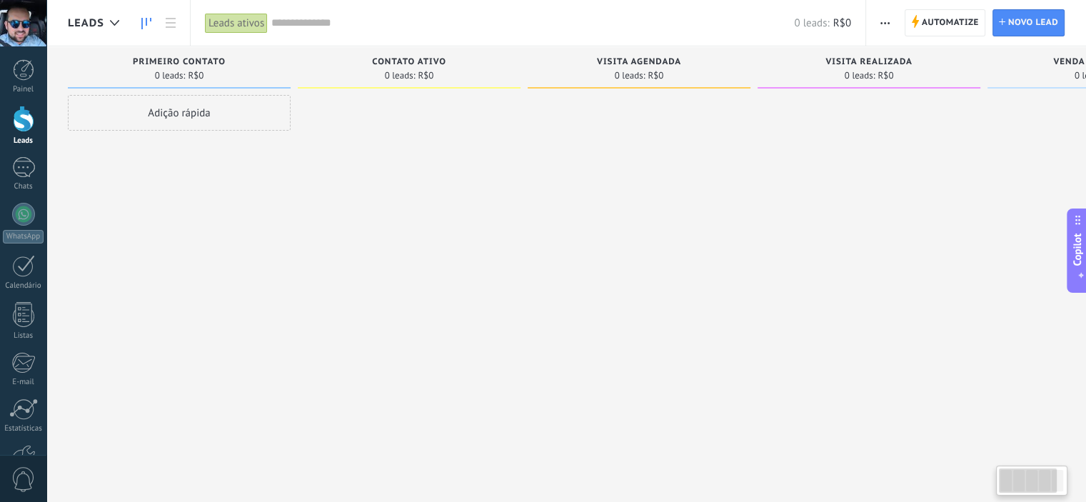
drag, startPoint x: 916, startPoint y: 67, endPoint x: 958, endPoint y: 59, distance: 43.7
click at [958, 58] on div "Visita realizada" at bounding box center [869, 63] width 209 height 12
drag, startPoint x: 201, startPoint y: 102, endPoint x: 217, endPoint y: 136, distance: 37.4
click at [201, 103] on div "Adição rápida" at bounding box center [179, 113] width 223 height 36
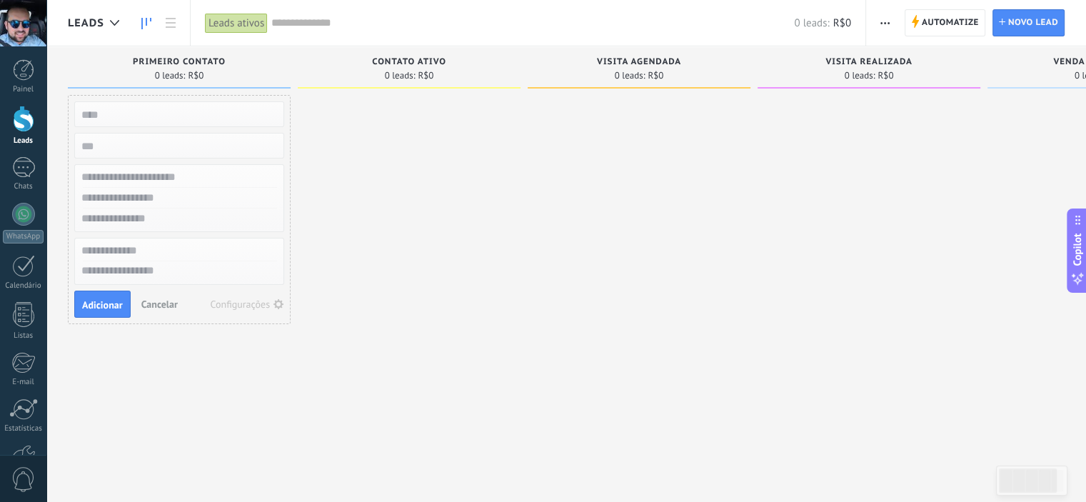
click at [261, 299] on div "Configurações" at bounding box center [241, 304] width 60 height 10
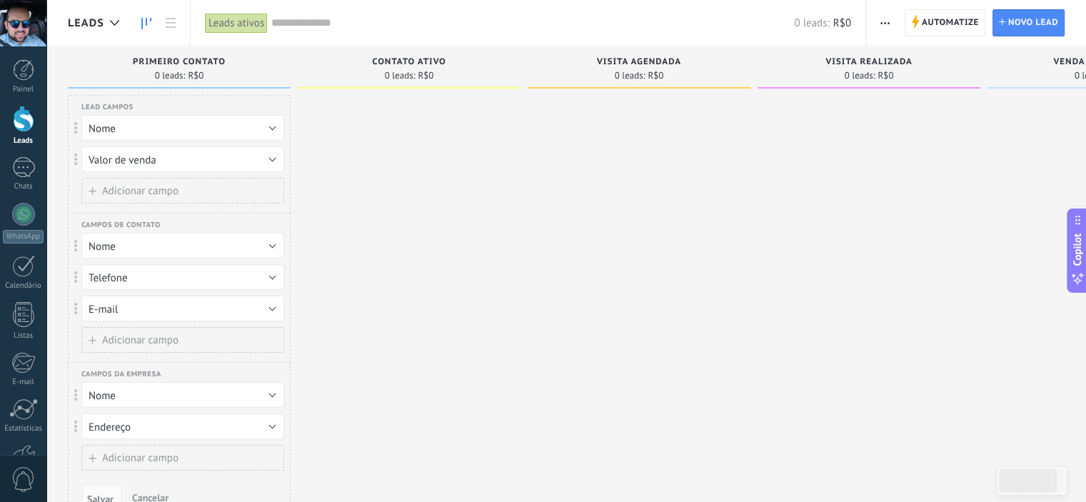
click at [502, 322] on div at bounding box center [409, 311] width 223 height 432
